Goal: Task Accomplishment & Management: Manage account settings

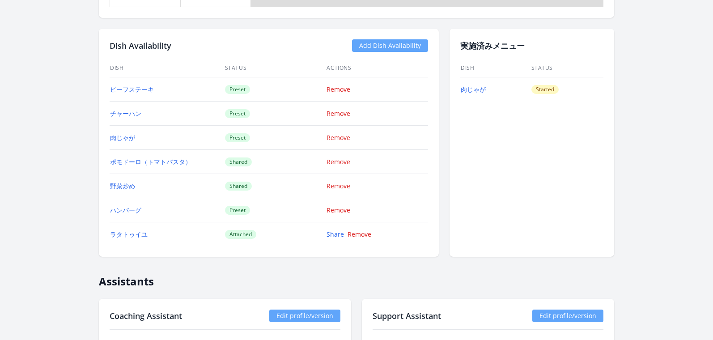
scroll to position [864, 0]
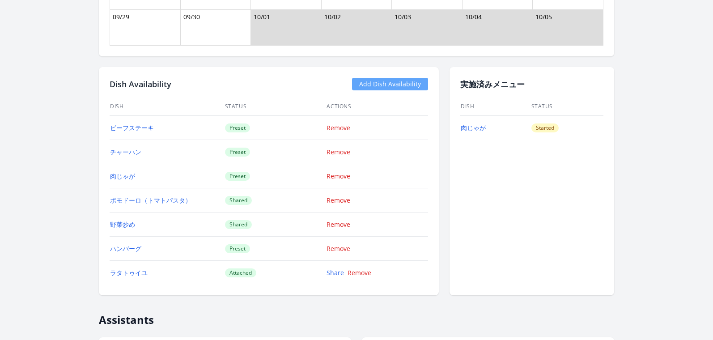
click at [413, 87] on link "Add Dish Availability" at bounding box center [390, 84] width 76 height 13
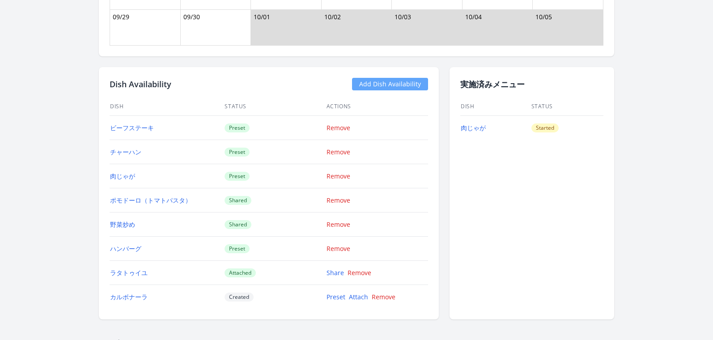
scroll to position [864, 0]
click at [361, 298] on link "Attach" at bounding box center [358, 296] width 19 height 8
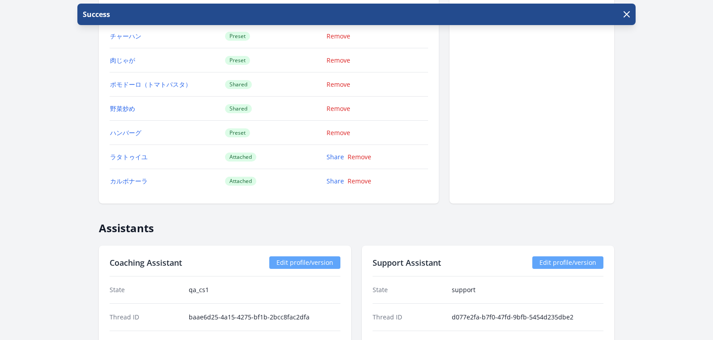
scroll to position [1065, 0]
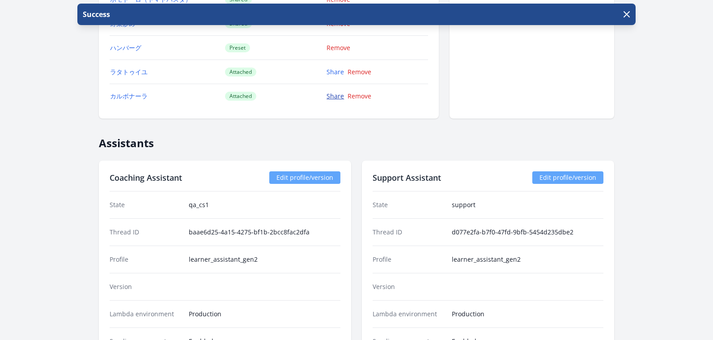
click at [329, 97] on link "Share" at bounding box center [334, 96] width 17 height 8
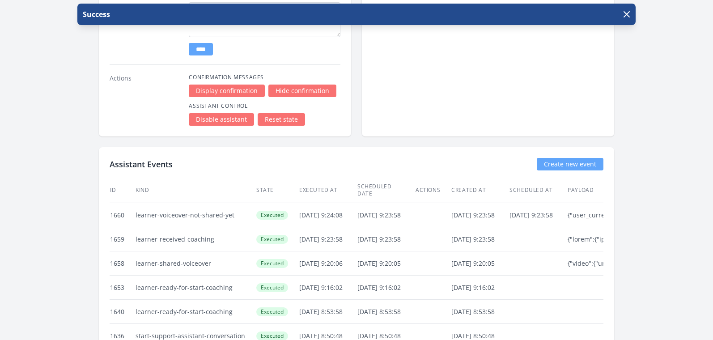
scroll to position [1632, 0]
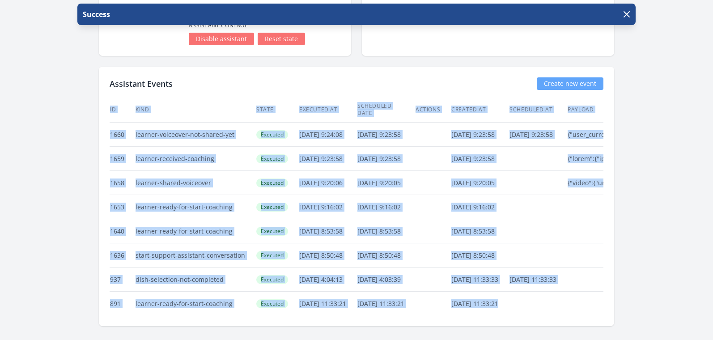
drag, startPoint x: 699, startPoint y: 315, endPoint x: 695, endPoint y: 281, distance: 34.7
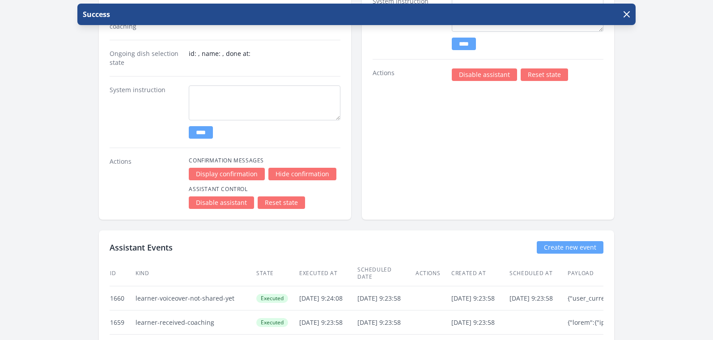
scroll to position [1465, 0]
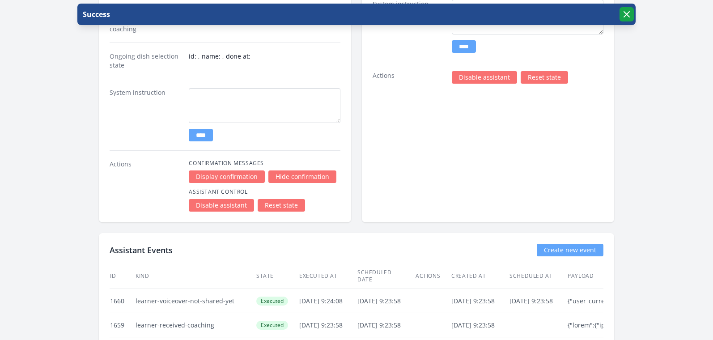
click at [630, 17] on icon "button" at bounding box center [626, 14] width 11 height 11
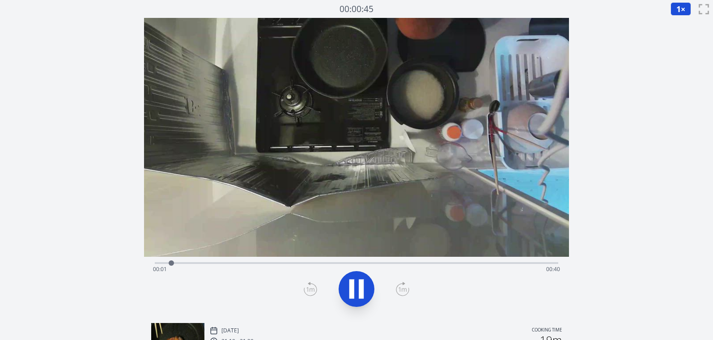
click at [505, 266] on div "Time elapsed: 00:01 Time remaining: 00:40" at bounding box center [356, 269] width 407 height 14
click at [277, 262] on div "Time elapsed: 00:40 Time remaining: 00:00" at bounding box center [356, 269] width 407 height 14
click at [295, 263] on div "Time elapsed: 00:12 Time remaining: 00:29" at bounding box center [356, 269] width 407 height 14
click at [349, 281] on icon at bounding box center [356, 288] width 15 height 19
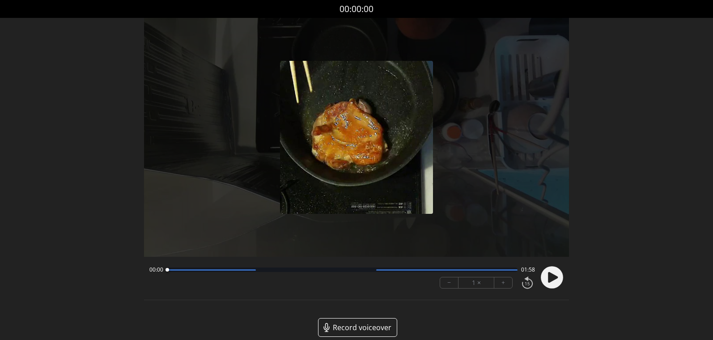
click at [549, 279] on icon at bounding box center [553, 277] width 10 height 11
click at [505, 284] on button "+" at bounding box center [503, 282] width 18 height 11
